Goal: Task Accomplishment & Management: Manage account settings

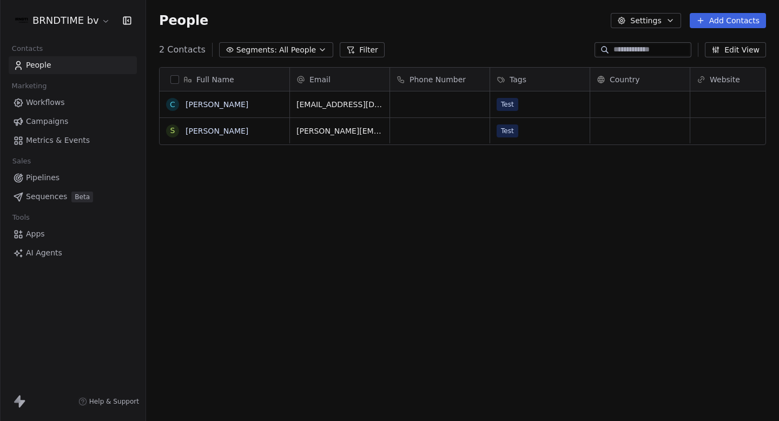
scroll to position [371, 633]
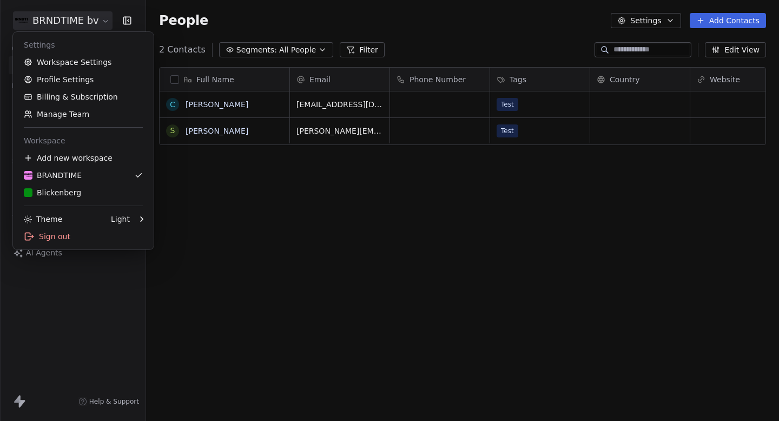
click at [95, 28] on html "BRNDTIME bv Contacts People Marketing Workflows Campaigns Metrics & Events Sale…" at bounding box center [389, 210] width 779 height 421
click at [76, 95] on link "Billing & Subscription" at bounding box center [83, 96] width 132 height 17
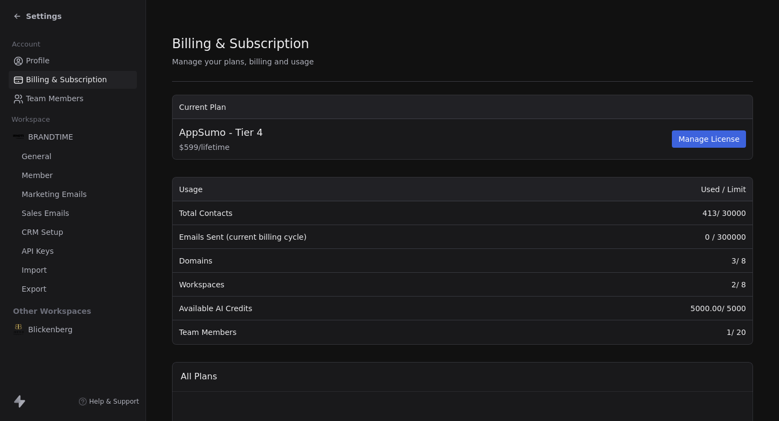
click at [164, 238] on section "Billing & Subscription Manage your plans, billing and usage Current Plan AppSum…" at bounding box center [462, 402] width 633 height 805
click at [53, 77] on span "Billing & Subscription" at bounding box center [66, 79] width 81 height 11
click at [53, 83] on span "Billing & Subscription" at bounding box center [66, 79] width 81 height 11
click at [51, 100] on span "Team Members" at bounding box center [54, 98] width 57 height 11
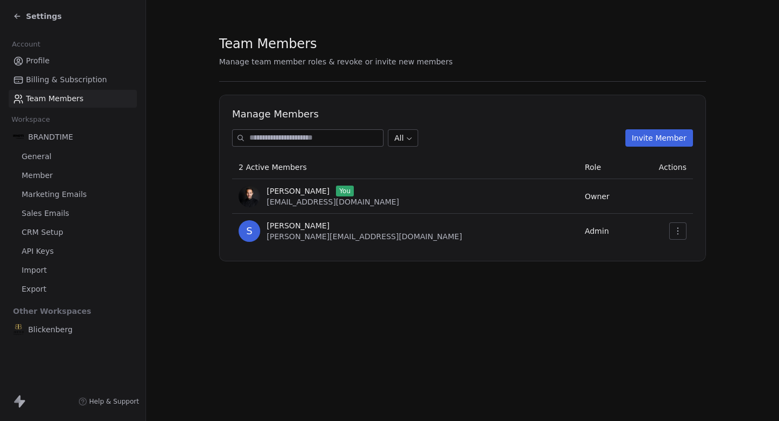
click at [44, 17] on span "Settings" at bounding box center [44, 16] width 36 height 11
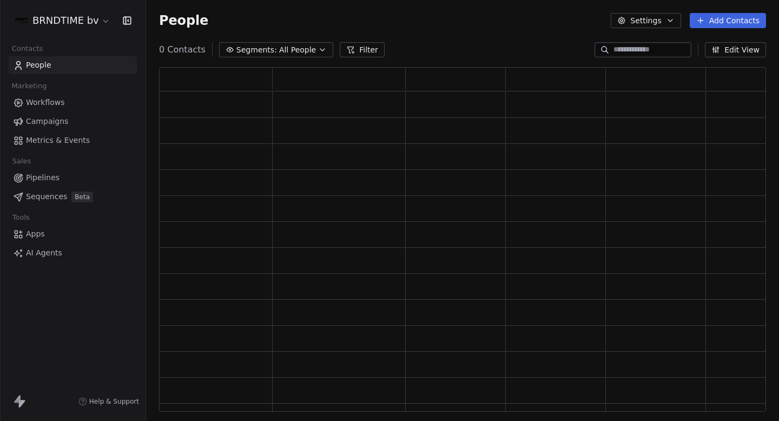
scroll to position [345, 607]
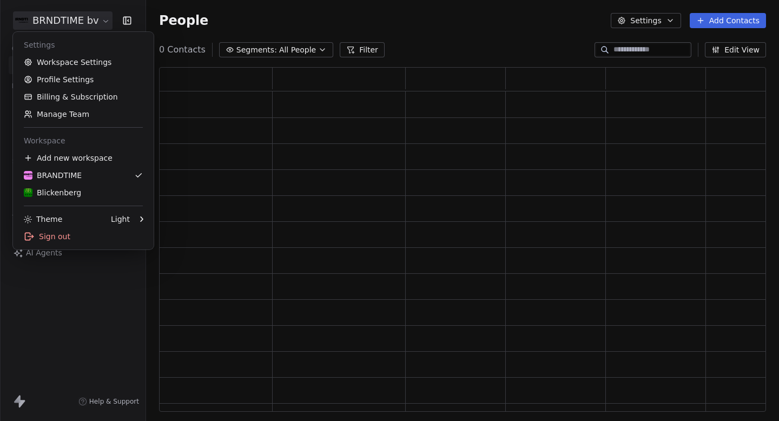
click at [61, 21] on html "BRNDTIME bv Contacts People Marketing Workflows Campaigns Metrics & Events Sale…" at bounding box center [389, 210] width 779 height 421
click at [54, 101] on link "Billing & Subscription" at bounding box center [83, 96] width 132 height 17
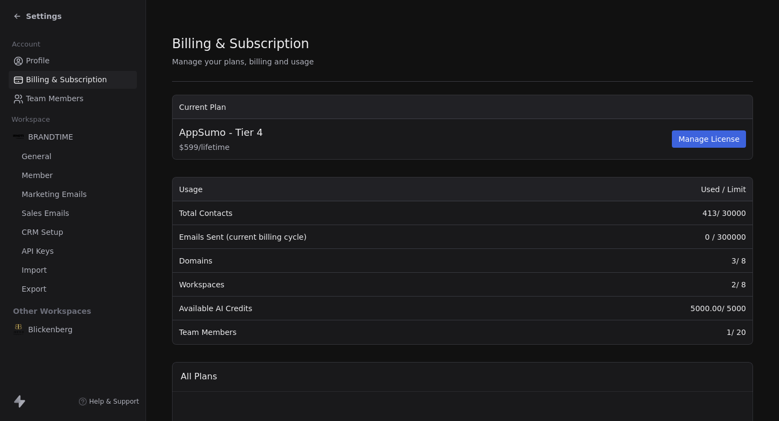
click at [59, 10] on div "Settings" at bounding box center [75, 16] width 124 height 15
click at [35, 17] on span "Settings" at bounding box center [44, 16] width 36 height 11
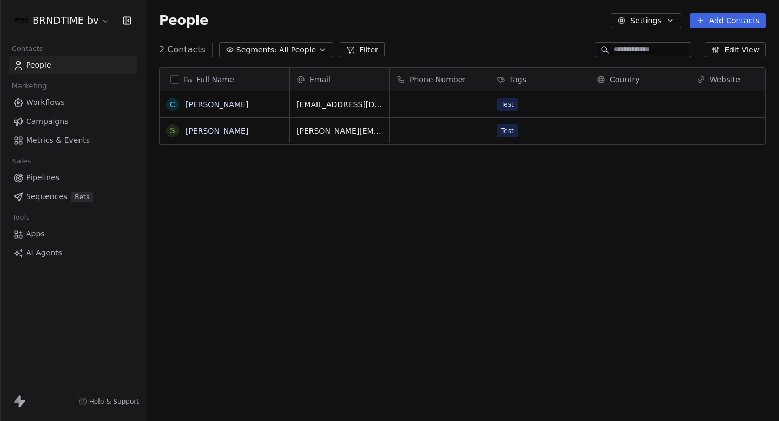
scroll to position [371, 633]
click at [63, 15] on html "BRNDTIME bv Contacts People Marketing Workflows Campaigns Metrics & Events Sale…" at bounding box center [389, 210] width 779 height 421
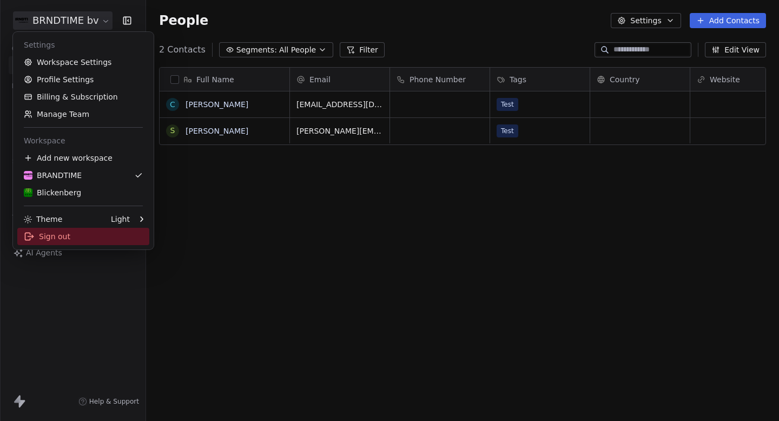
click at [57, 240] on div "Sign out" at bounding box center [83, 236] width 132 height 17
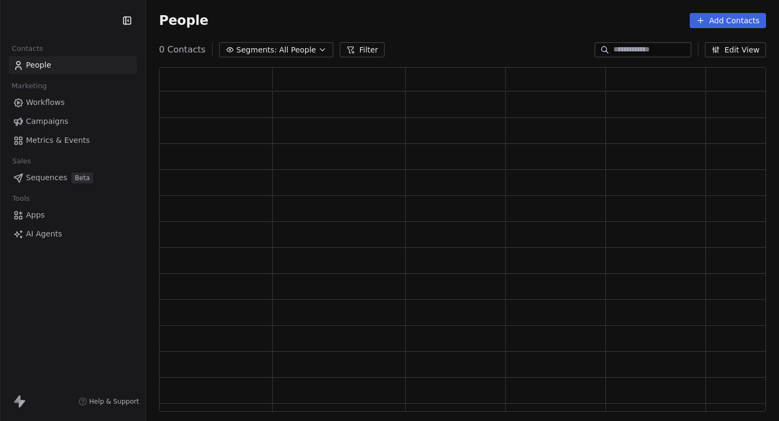
scroll to position [345, 607]
